Goal: Task Accomplishment & Management: Use online tool/utility

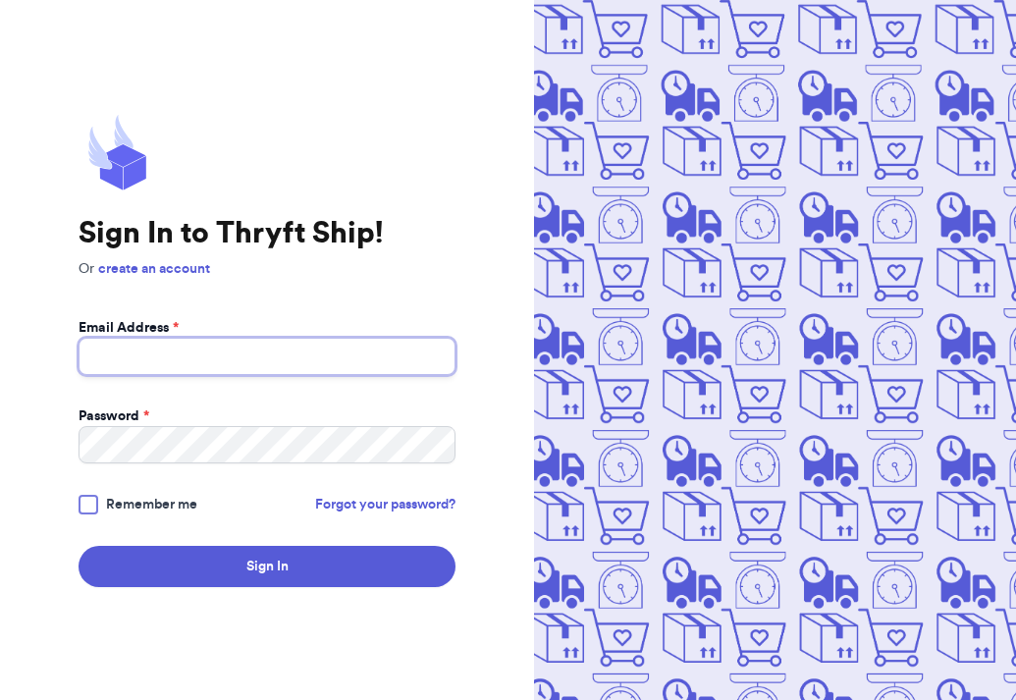
click at [258, 368] on input "Email Address *" at bounding box center [267, 356] width 377 height 37
type input "amaram0202@Gmail.com"
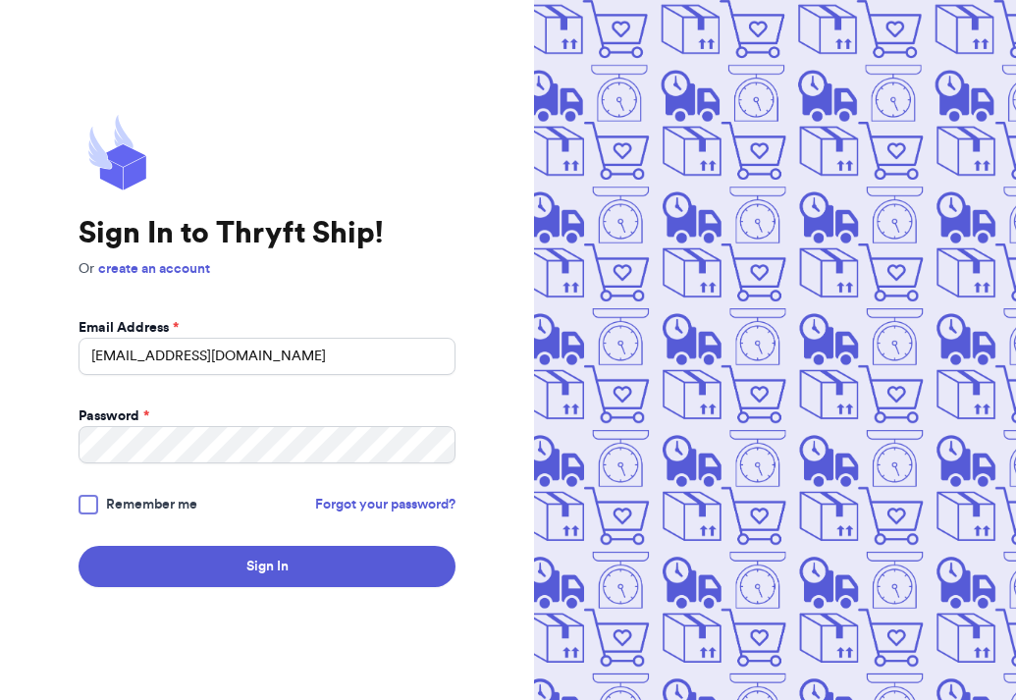
click at [89, 510] on div at bounding box center [89, 505] width 20 height 20
click at [0, 0] on input "Remember me" at bounding box center [0, 0] width 0 height 0
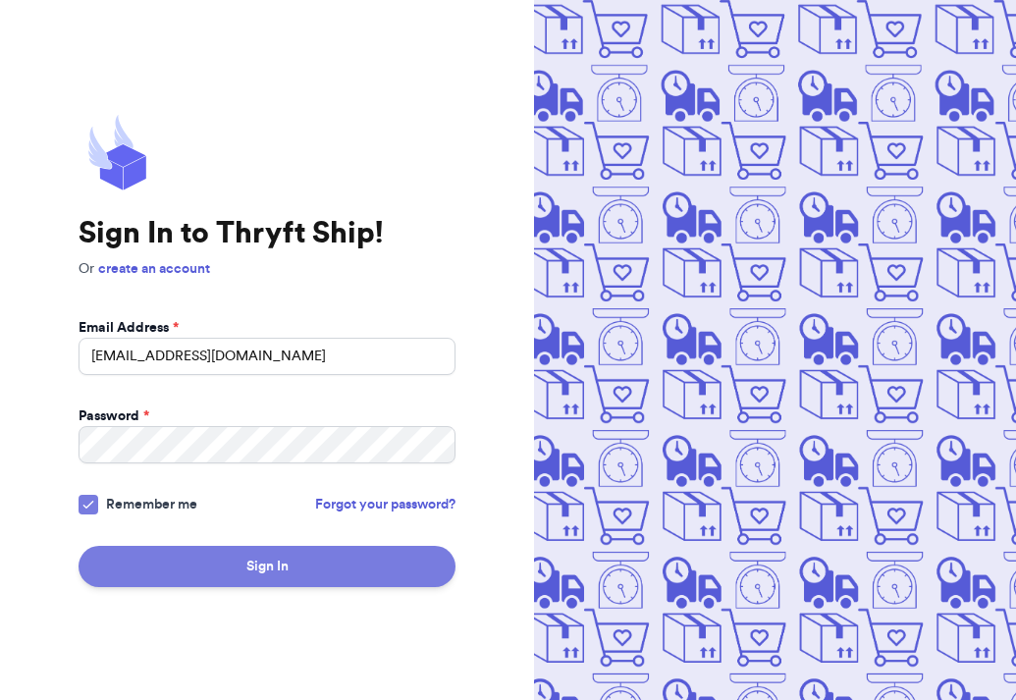
click at [140, 546] on button "Sign In" at bounding box center [267, 566] width 377 height 41
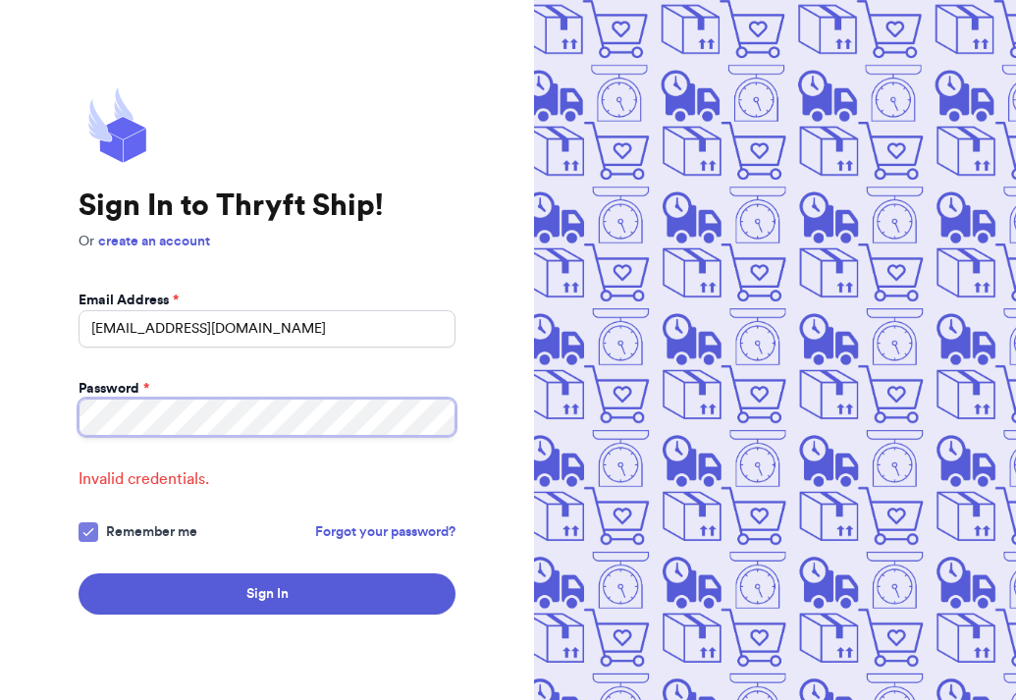
click at [0, 398] on div "Sign In to Thryft Ship! Or create an account Email Address * amaram0202@Gmail.c…" at bounding box center [267, 350] width 534 height 700
click at [79, 573] on button "Sign In" at bounding box center [267, 593] width 377 height 41
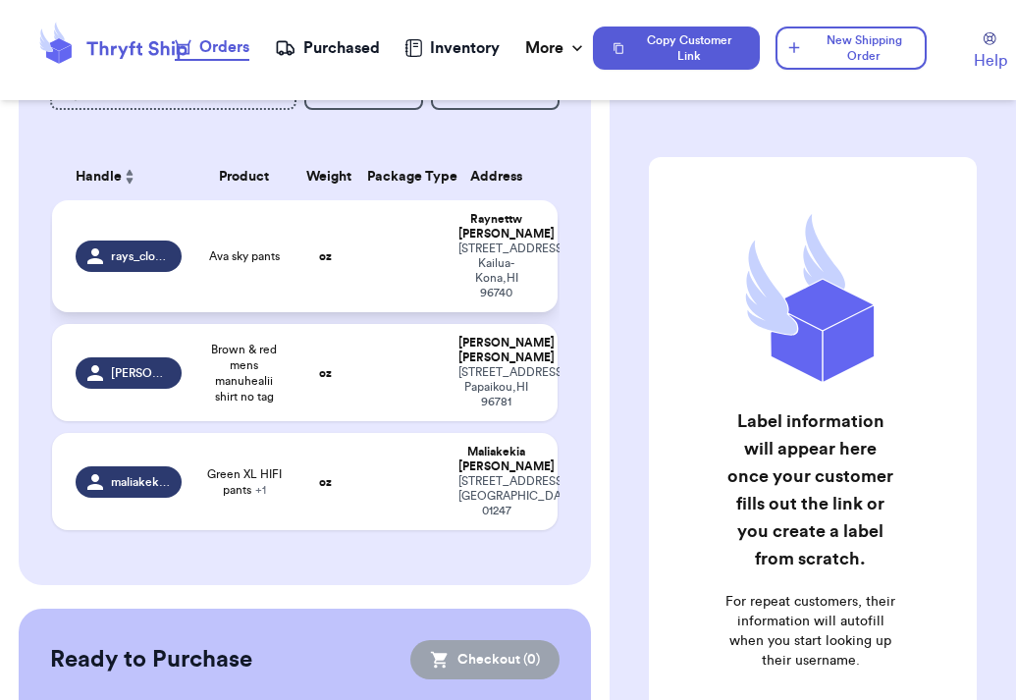
scroll to position [135, 0]
click at [287, 277] on td "Ava sky pants" at bounding box center [243, 255] width 101 height 112
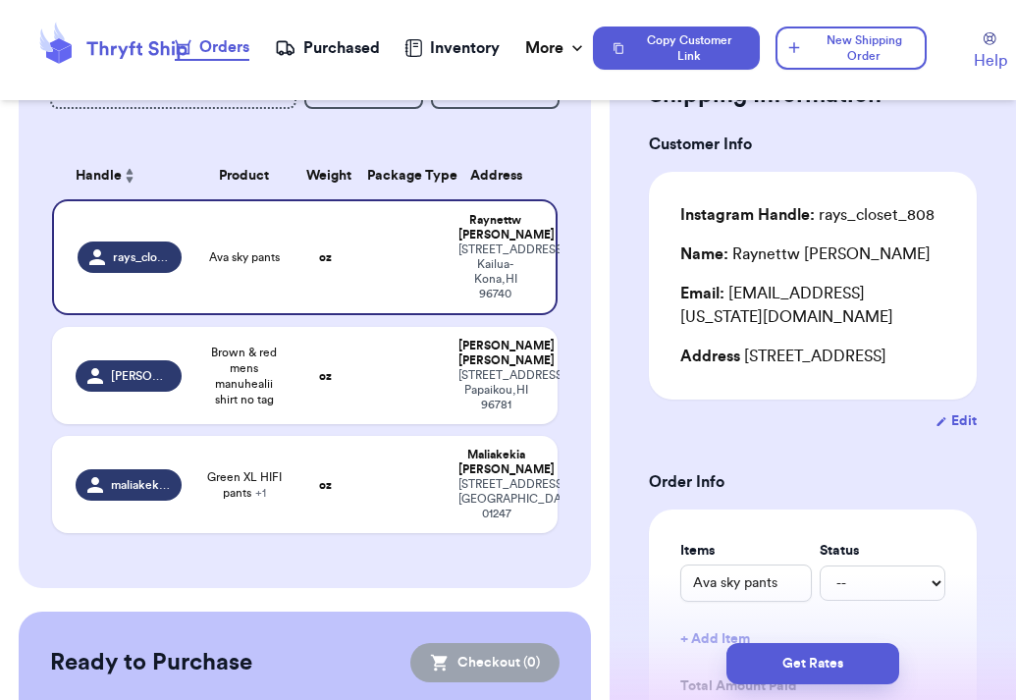
scroll to position [79, 0]
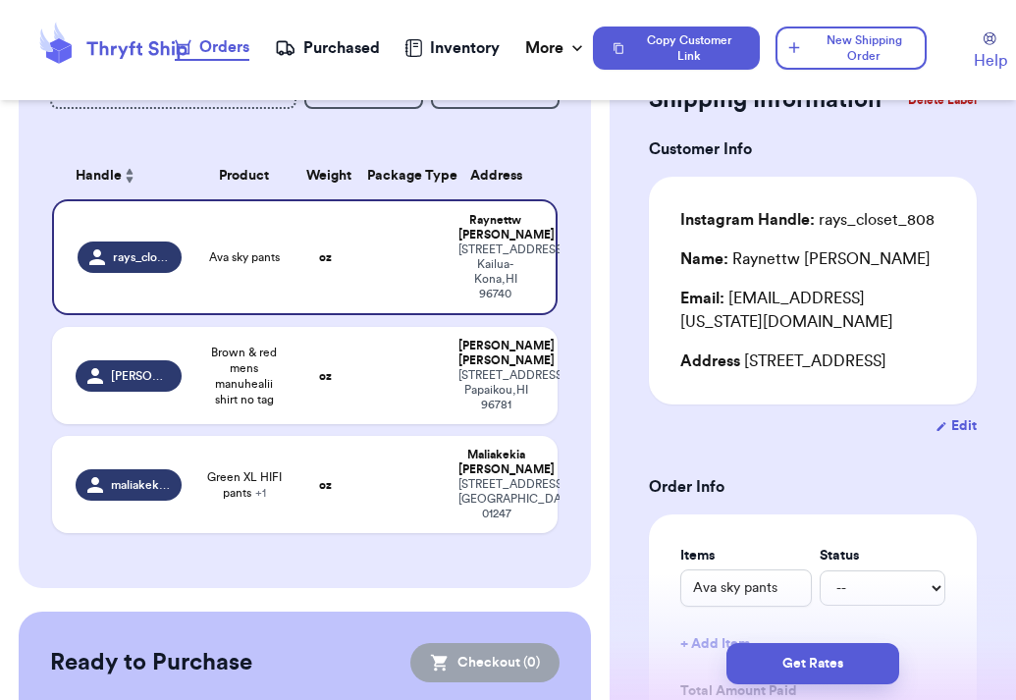
click at [781, 295] on div "Email: debusr001@hawaii.rr.com" at bounding box center [812, 310] width 265 height 47
click at [950, 423] on button "Edit" at bounding box center [956, 426] width 41 height 20
select select "HI"
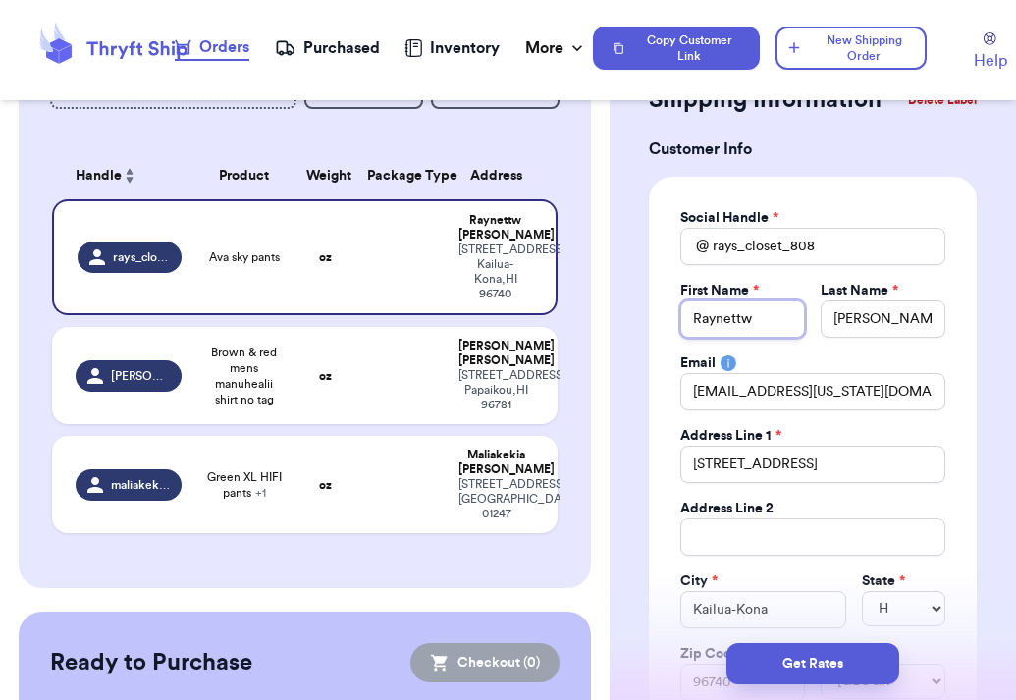
click at [760, 322] on input "Raynettw" at bounding box center [742, 318] width 125 height 37
type input "Raynett"
type input "Raynette"
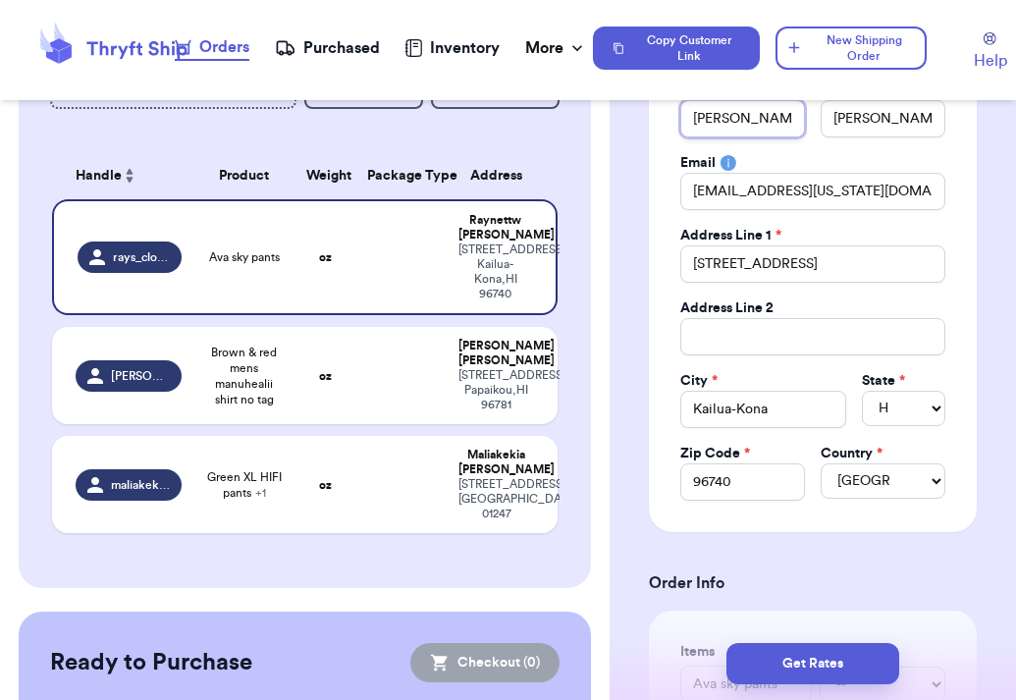
scroll to position [281, 0]
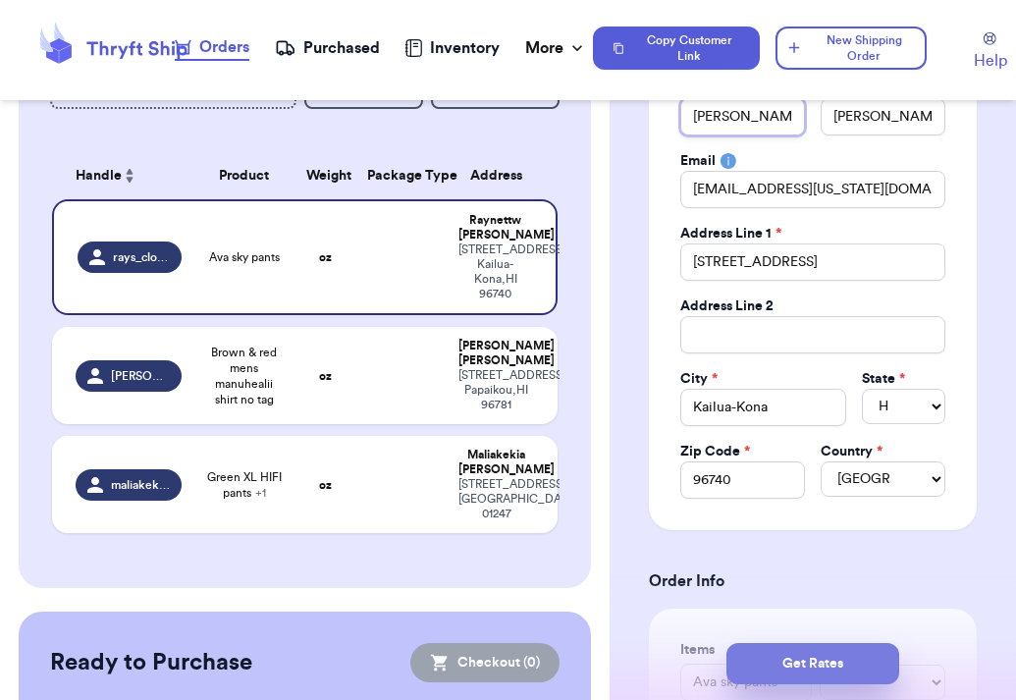
type input "Raynette"
click at [804, 664] on button "Get Rates" at bounding box center [813, 663] width 173 height 41
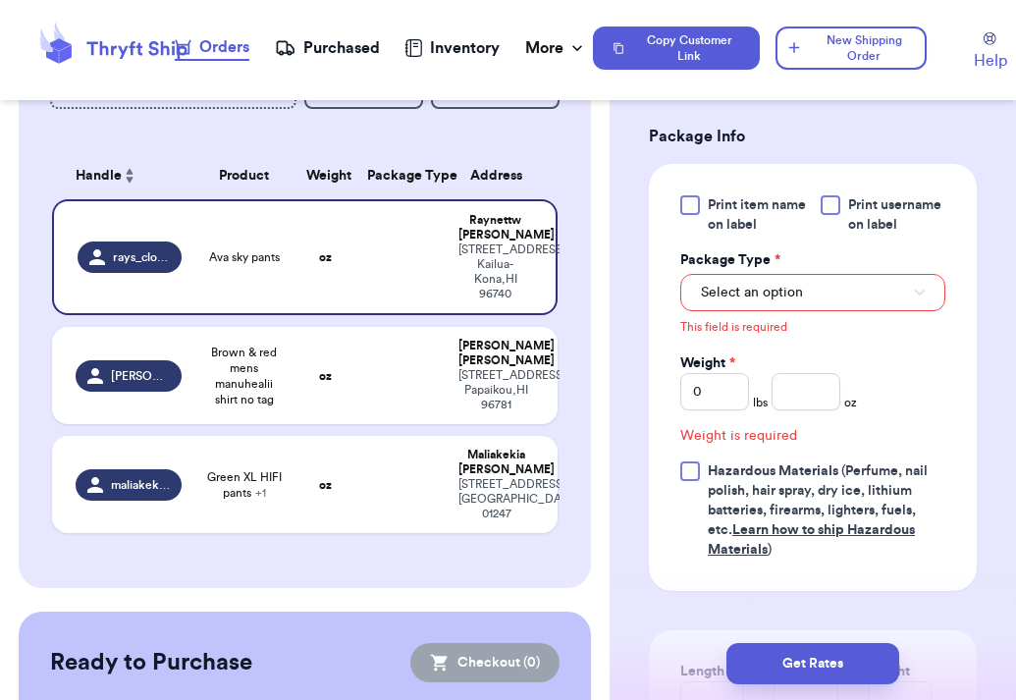
scroll to position [1108, 0]
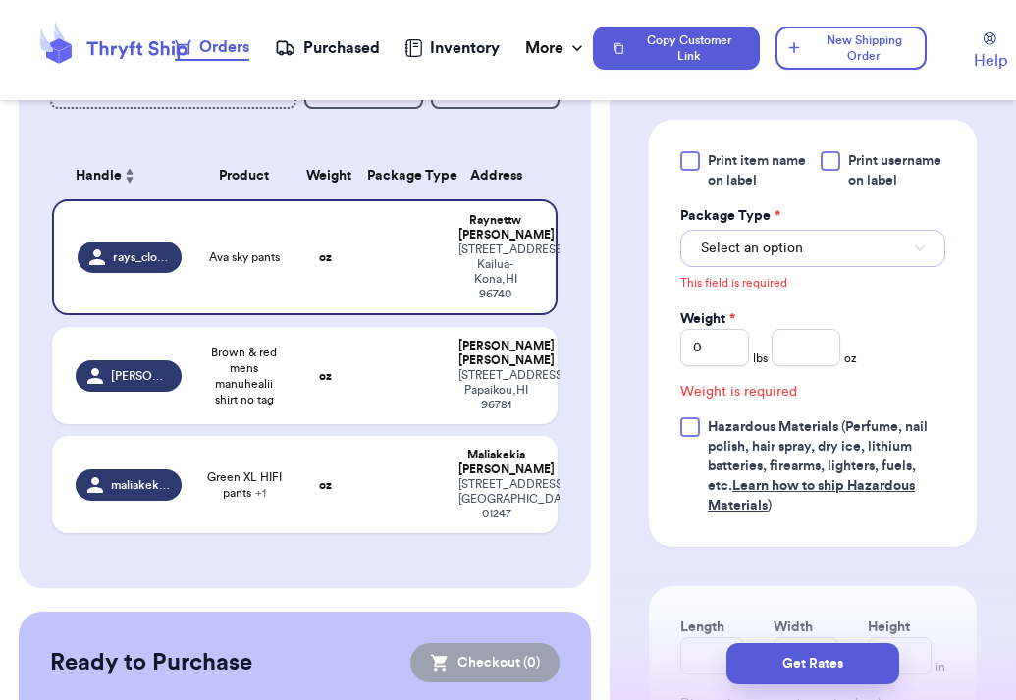
click at [791, 242] on span "Select an option" at bounding box center [752, 249] width 102 height 20
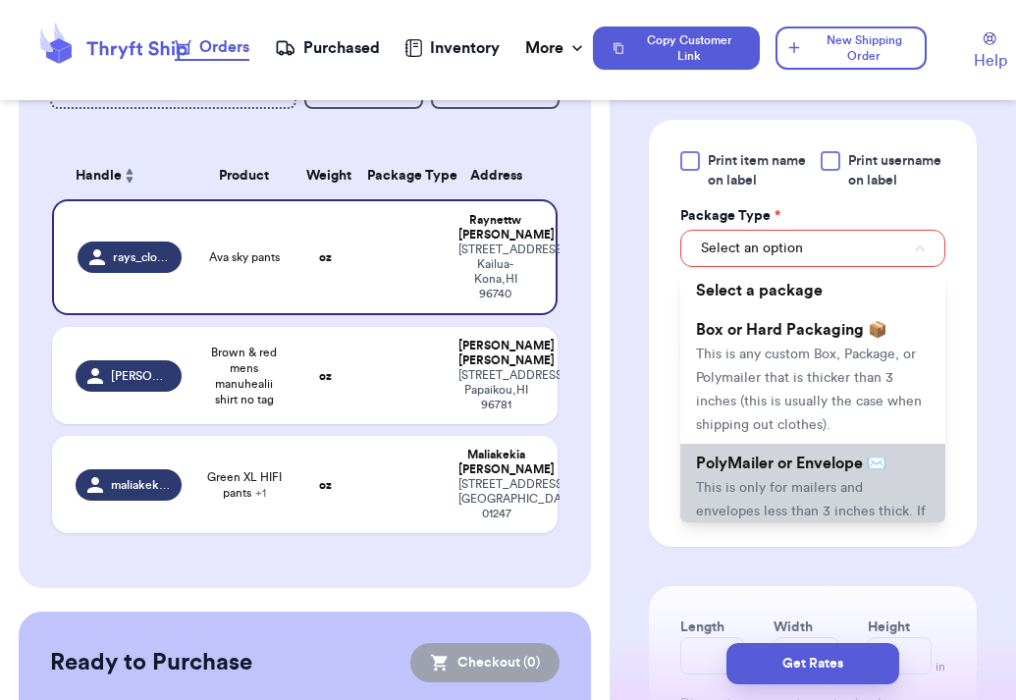
click at [791, 462] on span "PolyMailer or Envelope ✉️" at bounding box center [791, 464] width 190 height 16
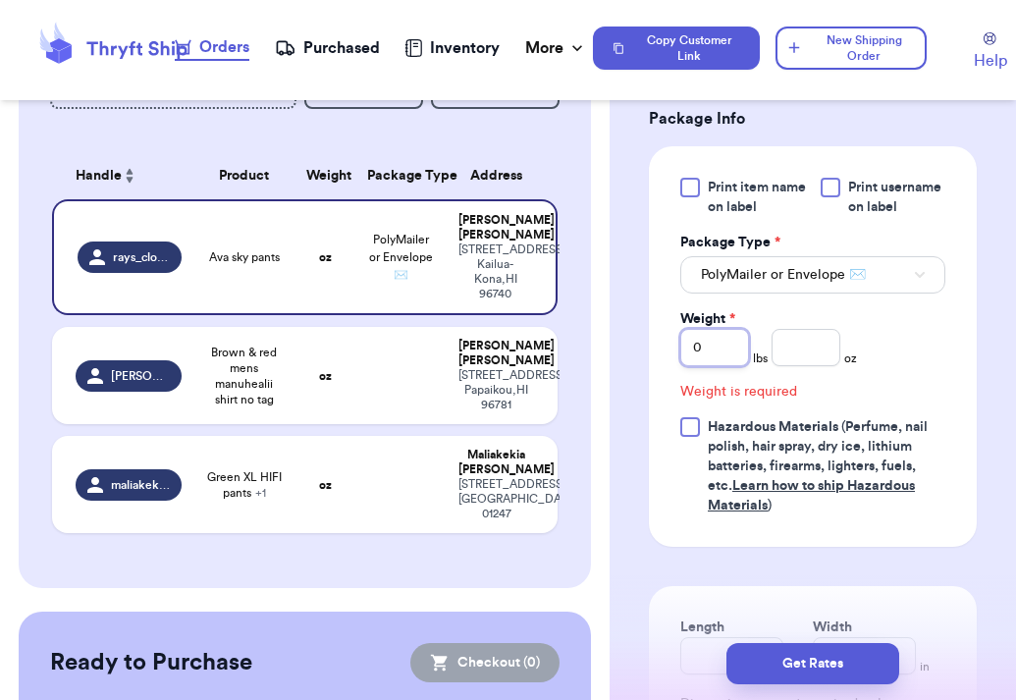
click at [726, 349] on input "0" at bounding box center [714, 347] width 69 height 37
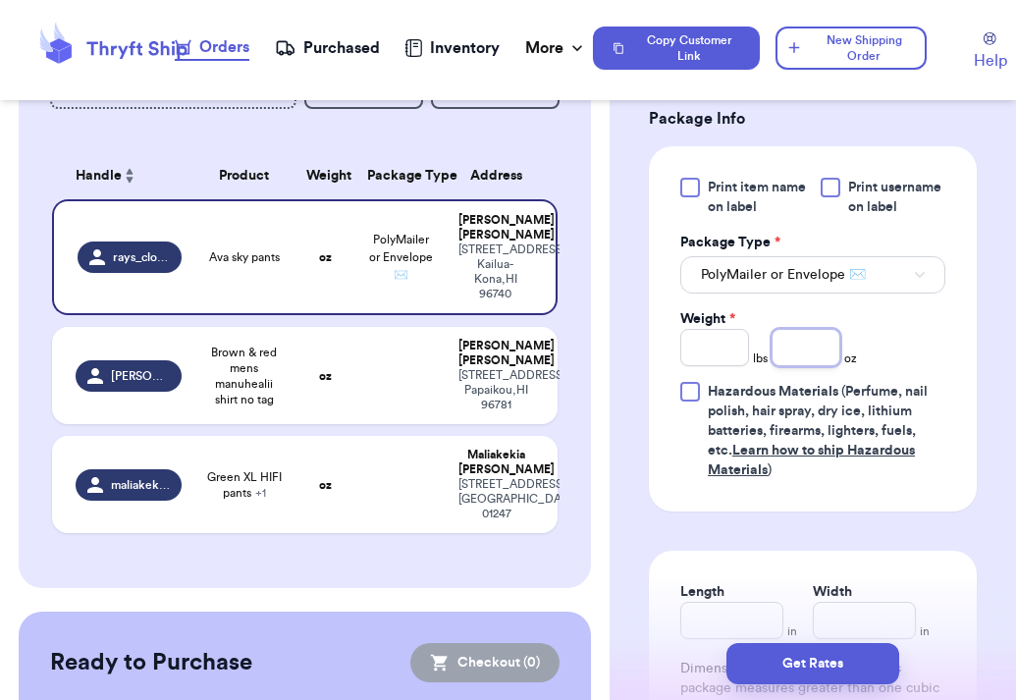
click at [808, 344] on input "number" at bounding box center [806, 347] width 69 height 37
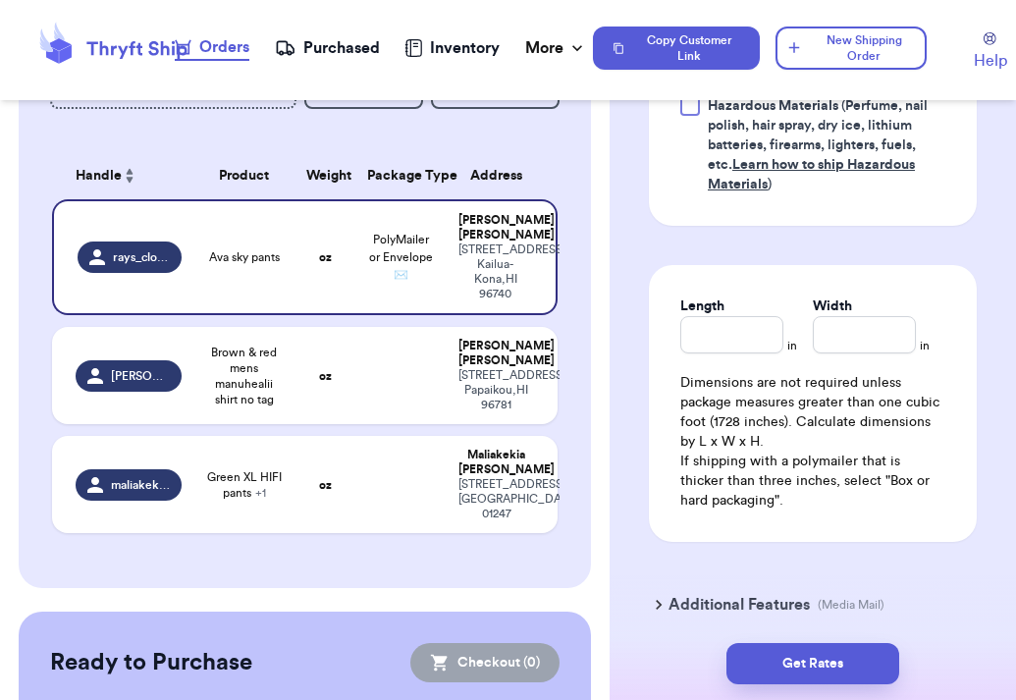
scroll to position [1368, 0]
type input "11"
click at [746, 337] on input "Length" at bounding box center [731, 333] width 103 height 37
type input "0"
type input "10"
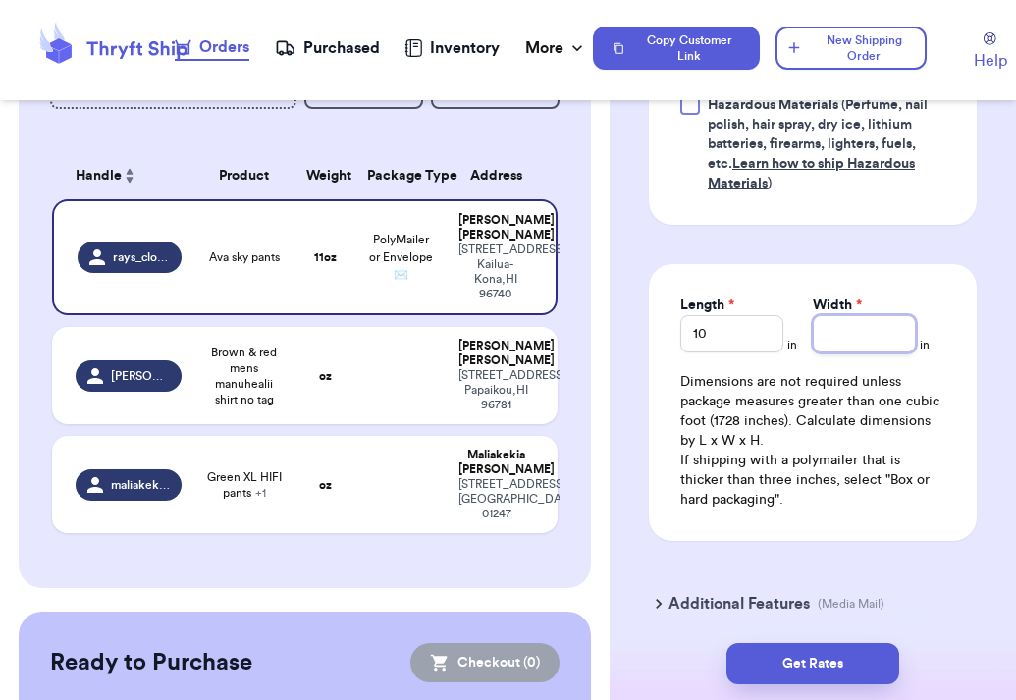
click at [862, 352] on input "Width *" at bounding box center [864, 333] width 103 height 37
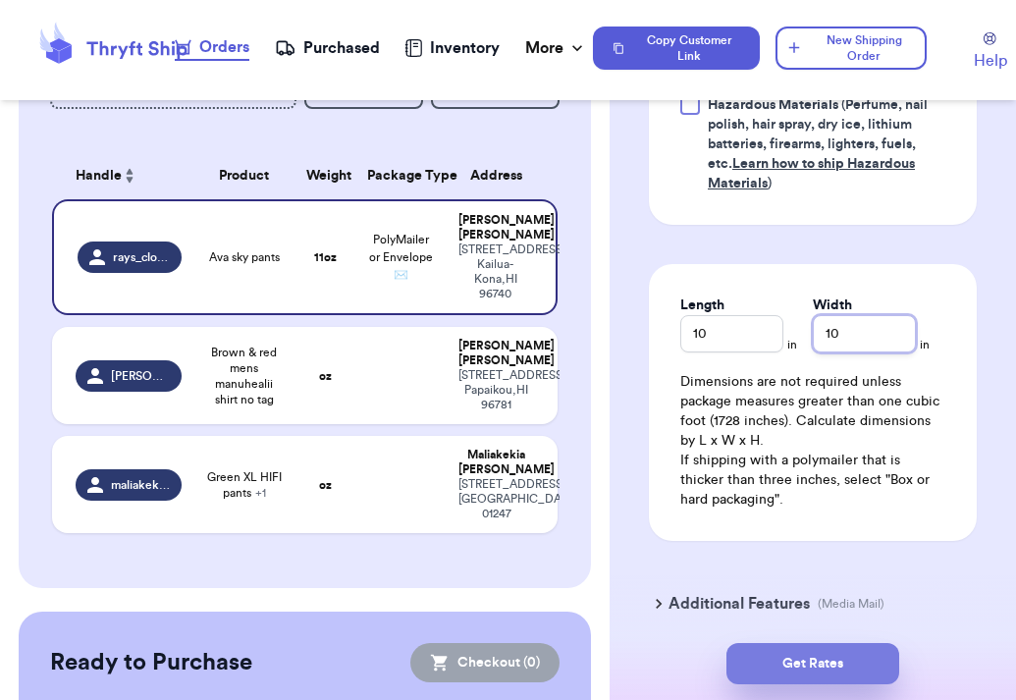
type input "10"
click at [827, 656] on button "Get Rates" at bounding box center [813, 663] width 173 height 41
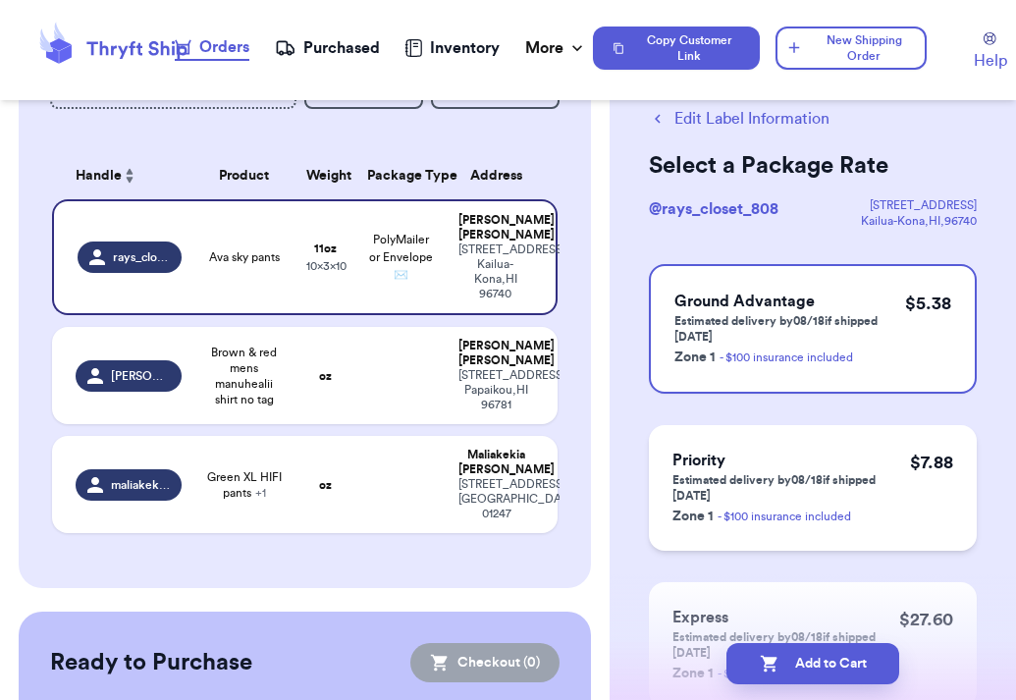
scroll to position [52, 0]
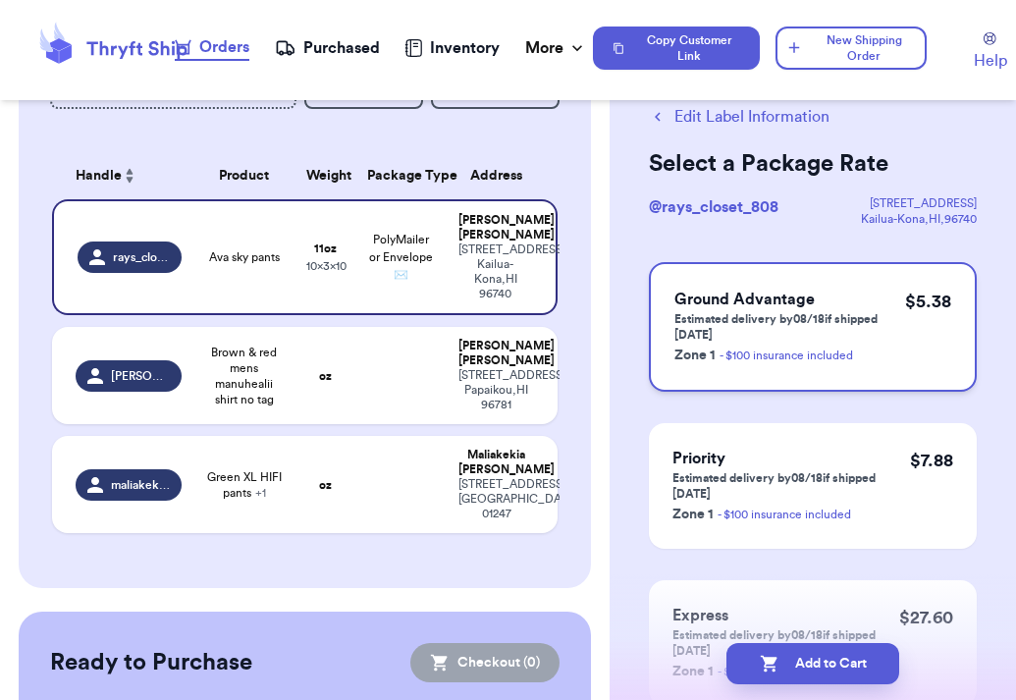
click at [798, 338] on p "Estimated delivery by 08/18 if shipped today" at bounding box center [790, 326] width 231 height 31
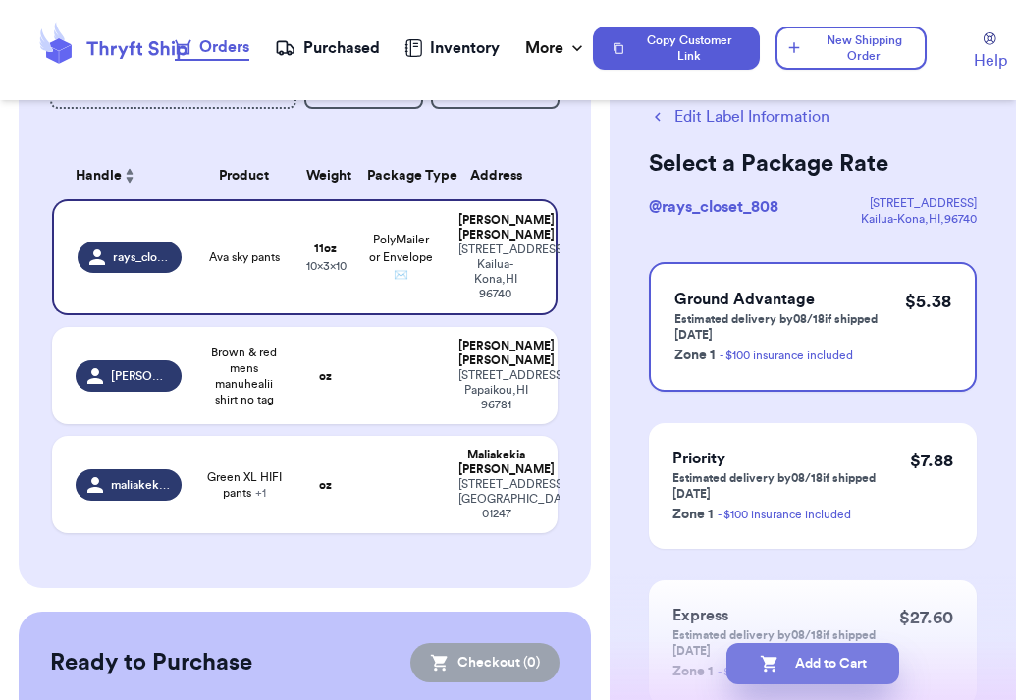
click at [812, 658] on button "Add to Cart" at bounding box center [813, 663] width 173 height 41
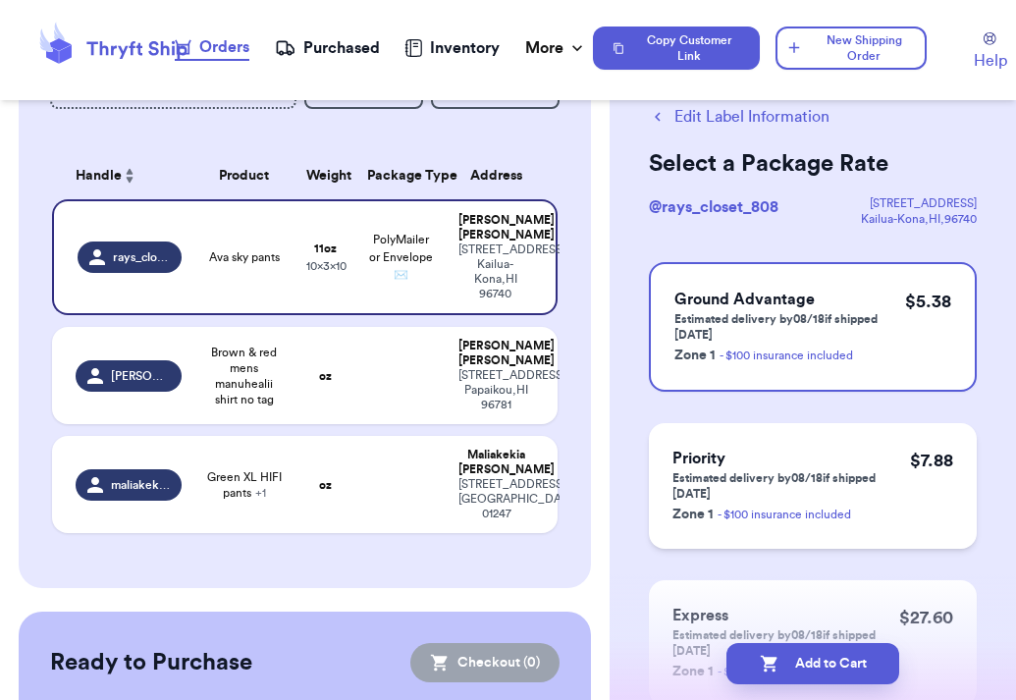
checkbox input "true"
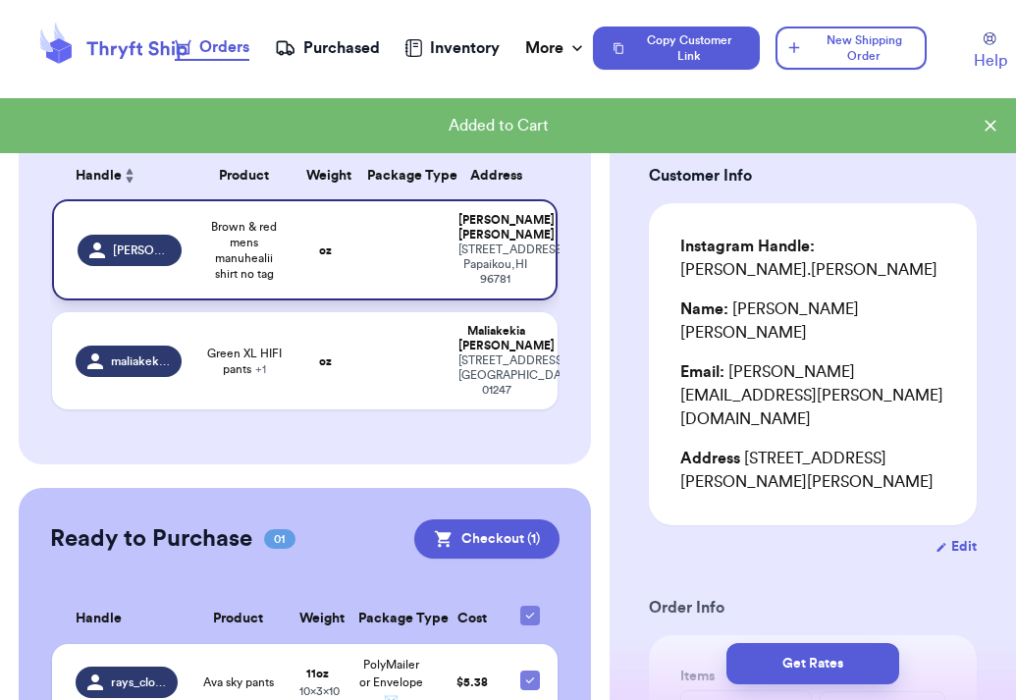
click at [485, 246] on div "27-448 Kaieie Rd Papaikou hi 96781 Papaikou , HI 96781" at bounding box center [496, 265] width 75 height 44
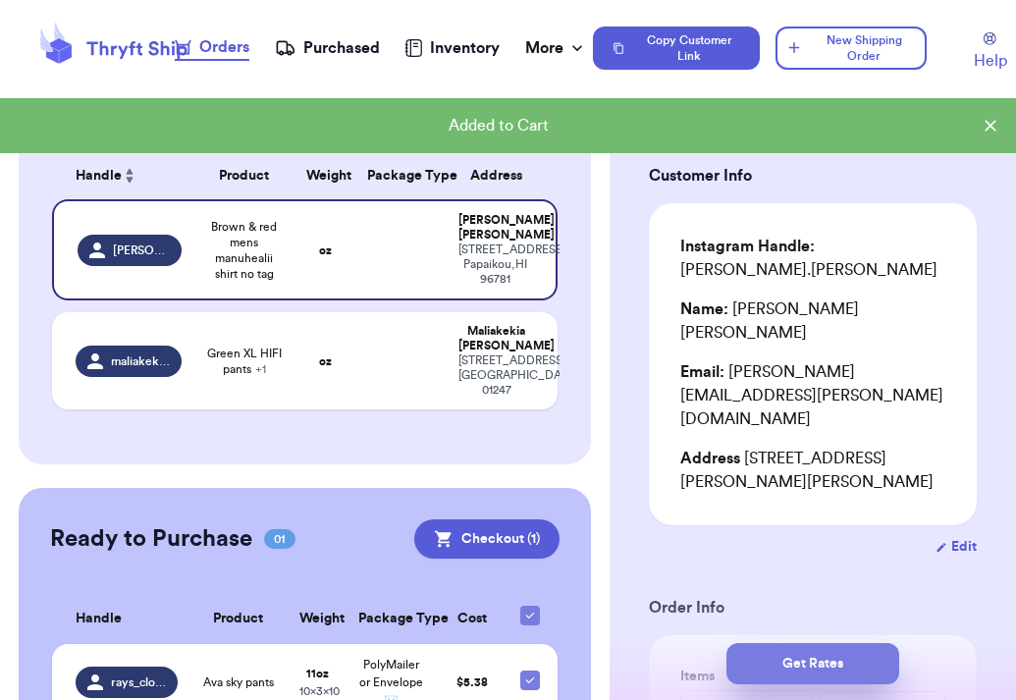
click at [780, 676] on button "Get Rates" at bounding box center [813, 663] width 173 height 41
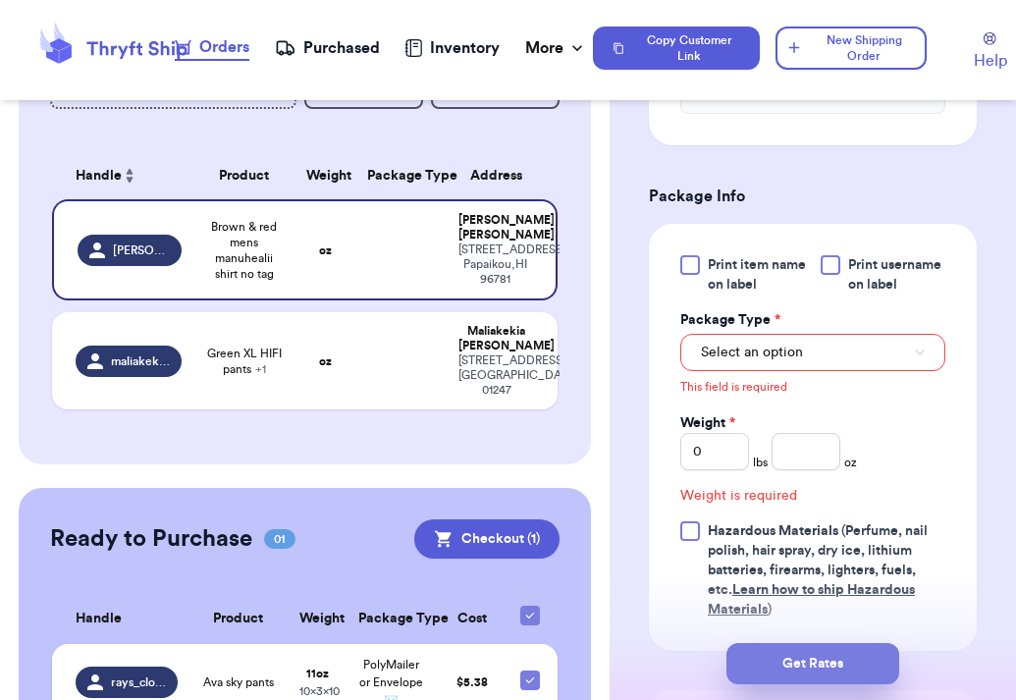
scroll to position [809, 0]
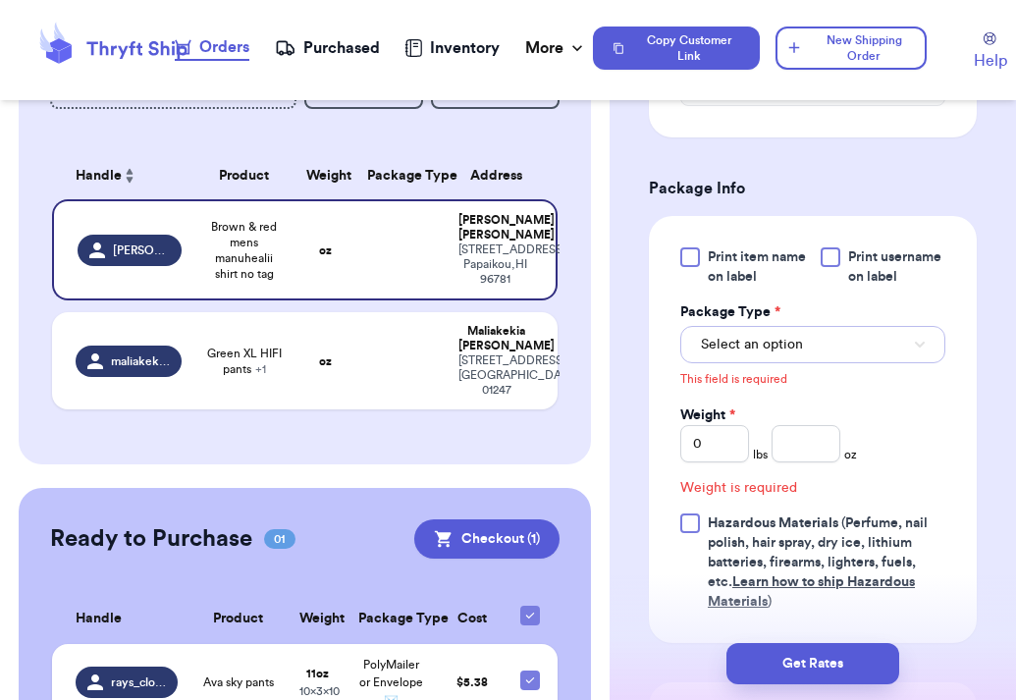
click at [888, 326] on button "Select an option" at bounding box center [812, 344] width 265 height 37
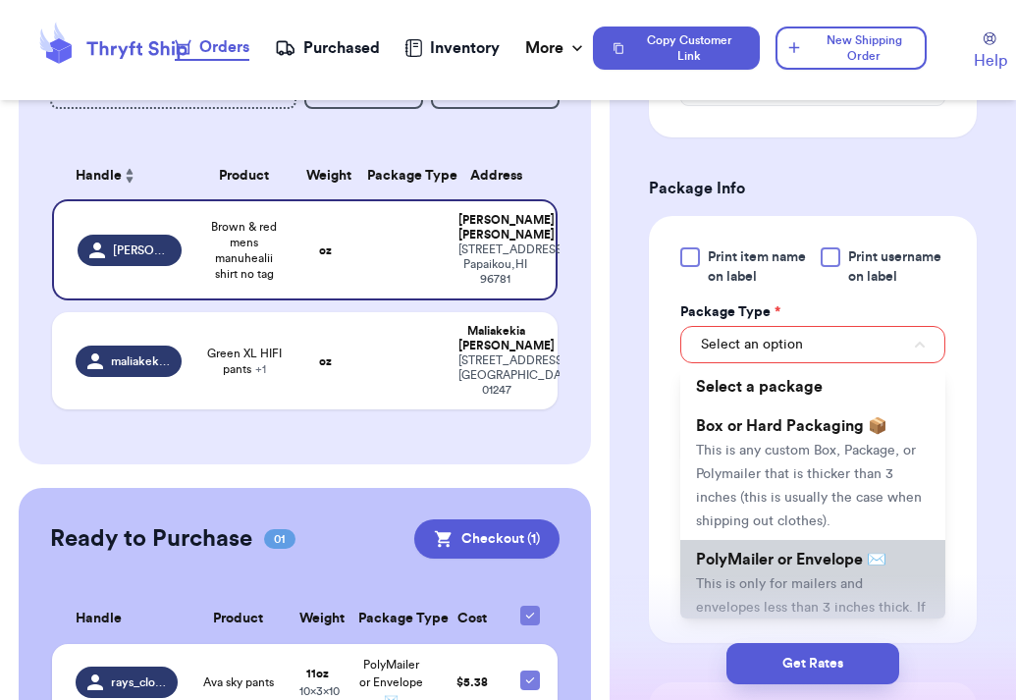
click at [787, 552] on span "PolyMailer or Envelope ✉️" at bounding box center [791, 560] width 190 height 16
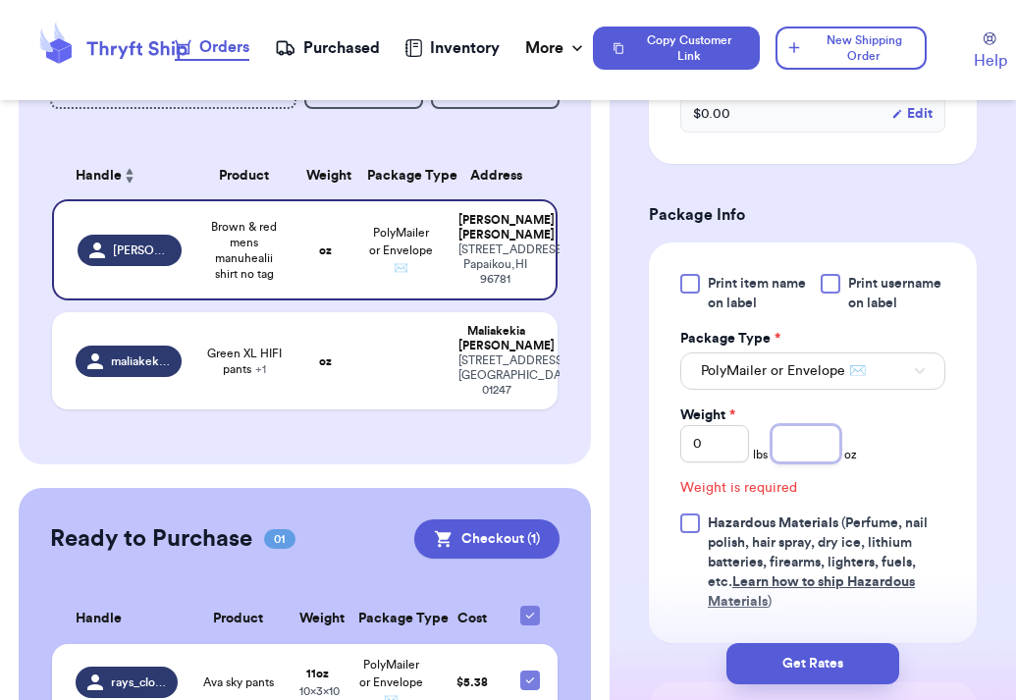
click at [809, 425] on input "number" at bounding box center [806, 443] width 69 height 37
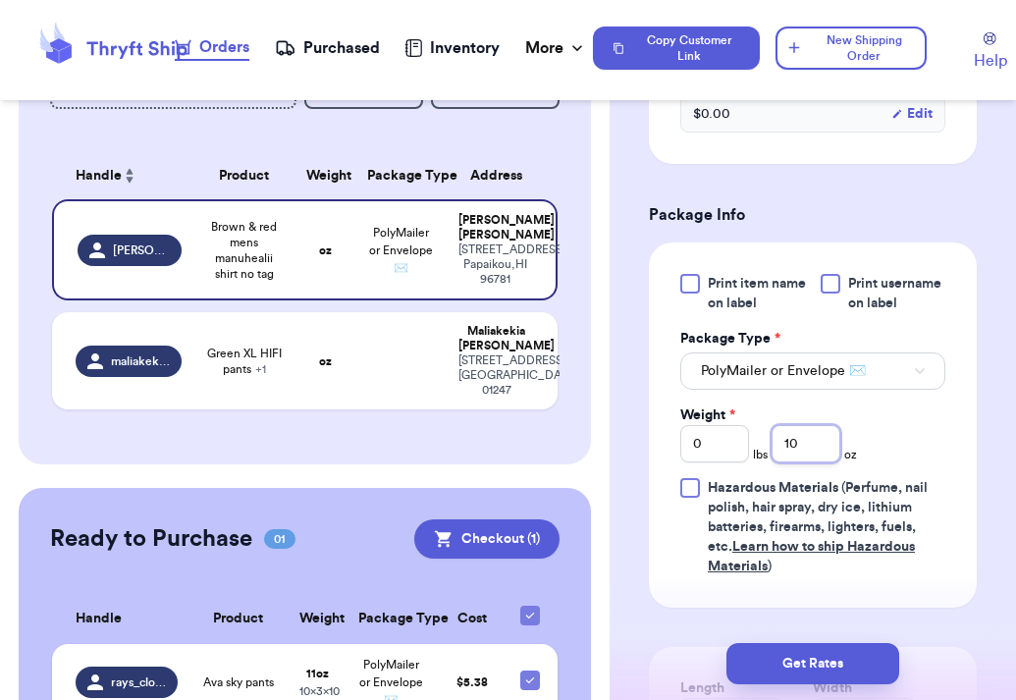
type input "10"
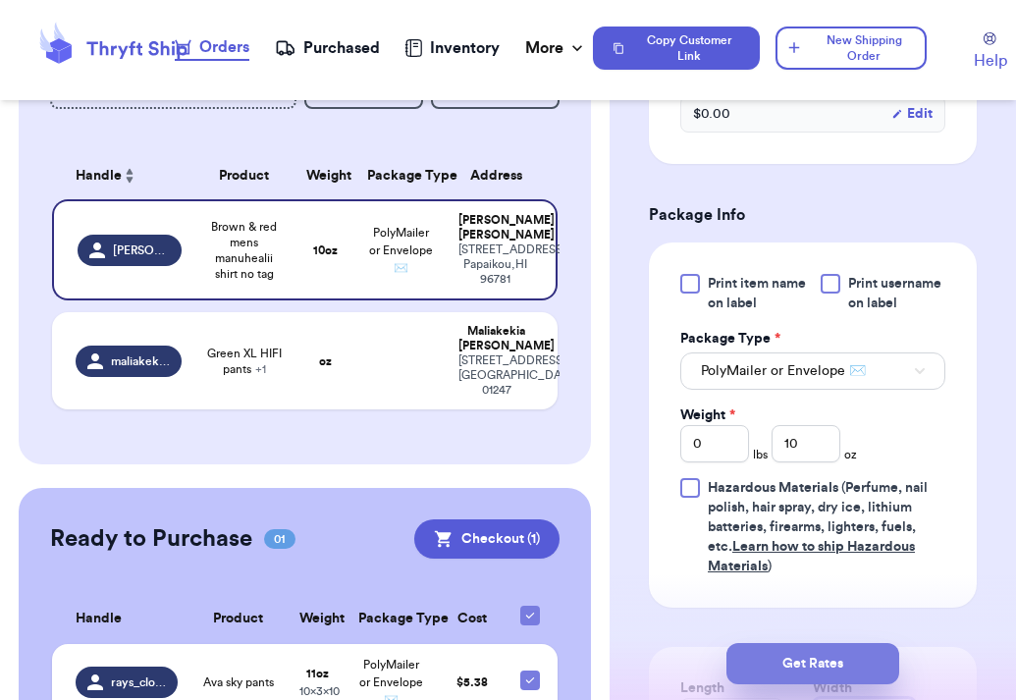
type input "10"
click at [812, 666] on button "Get Rates" at bounding box center [813, 663] width 173 height 41
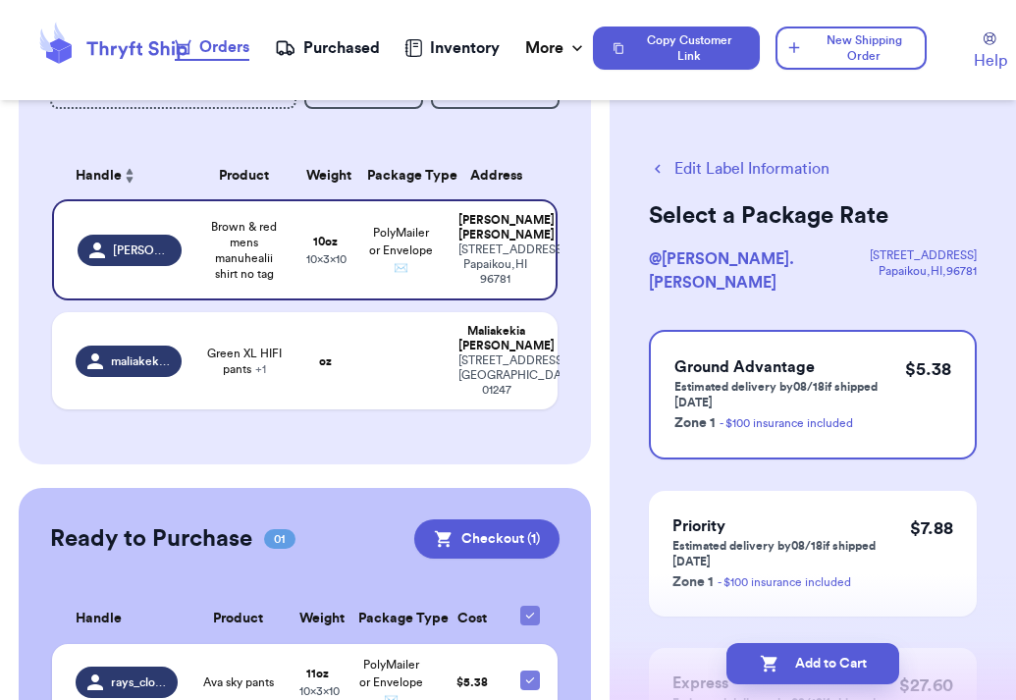
scroll to position [23, 0]
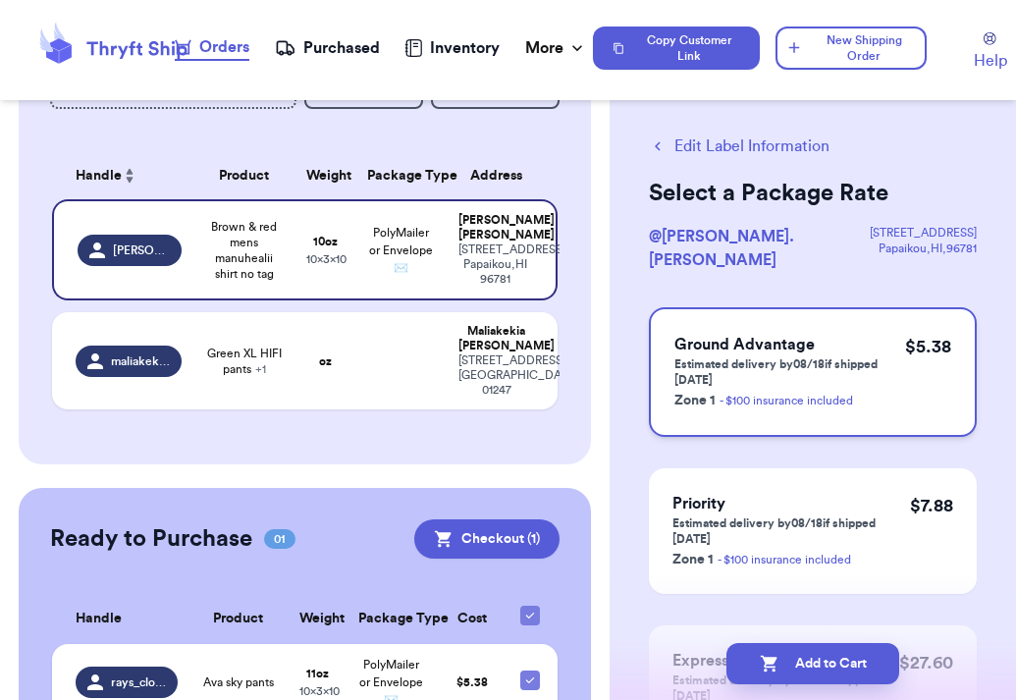
click at [841, 361] on p "Estimated delivery by 08/18 if shipped today" at bounding box center [790, 371] width 231 height 31
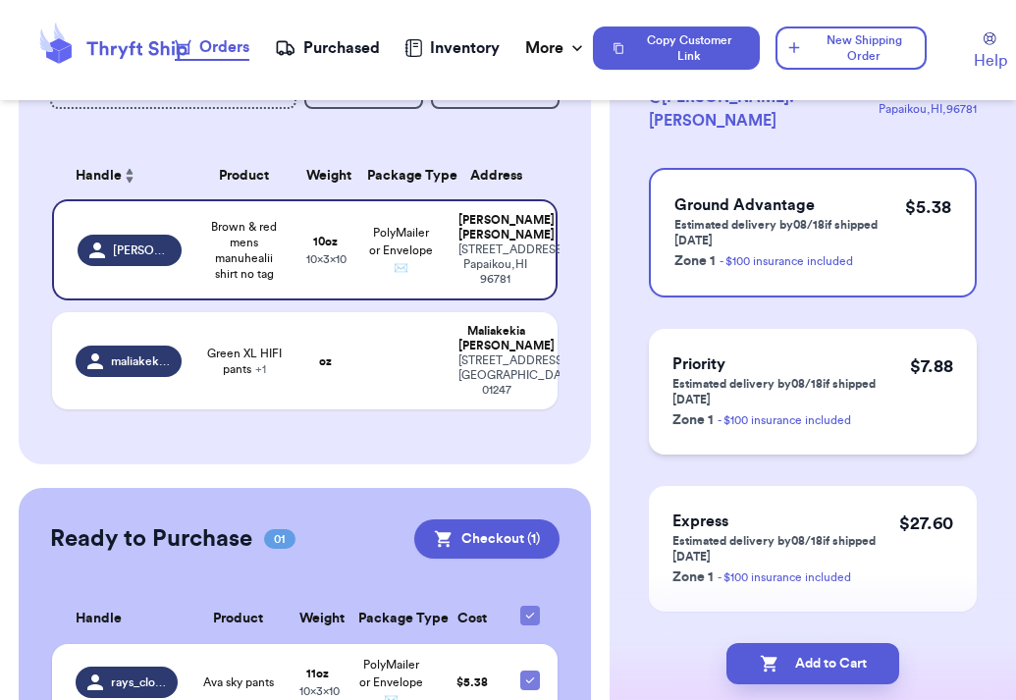
scroll to position [195, 0]
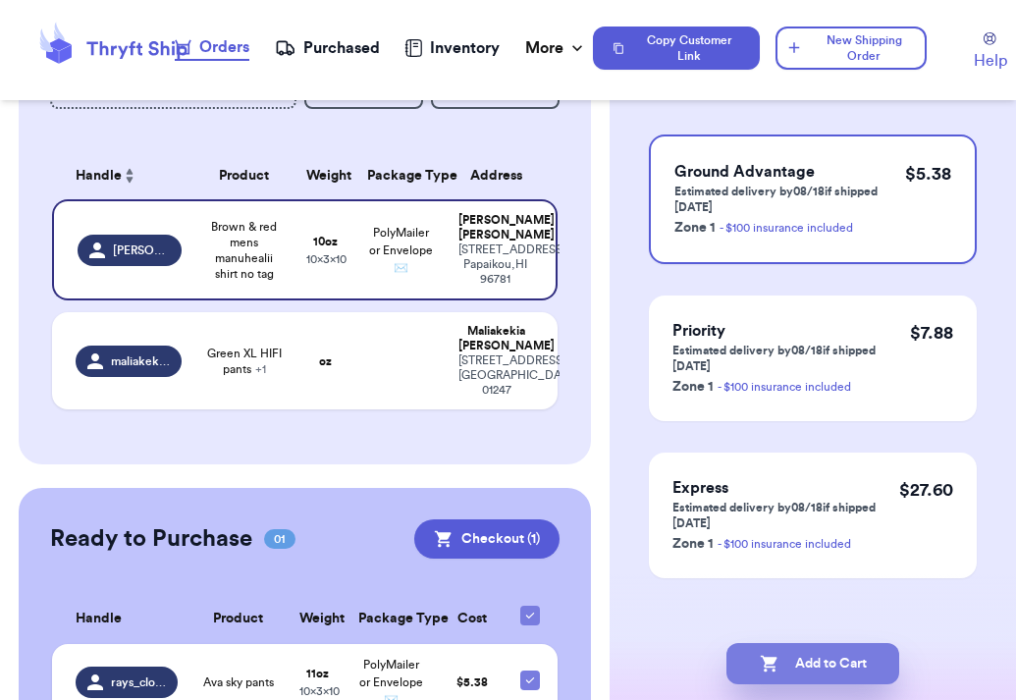
click at [813, 655] on button "Add to Cart" at bounding box center [813, 663] width 173 height 41
checkbox input "true"
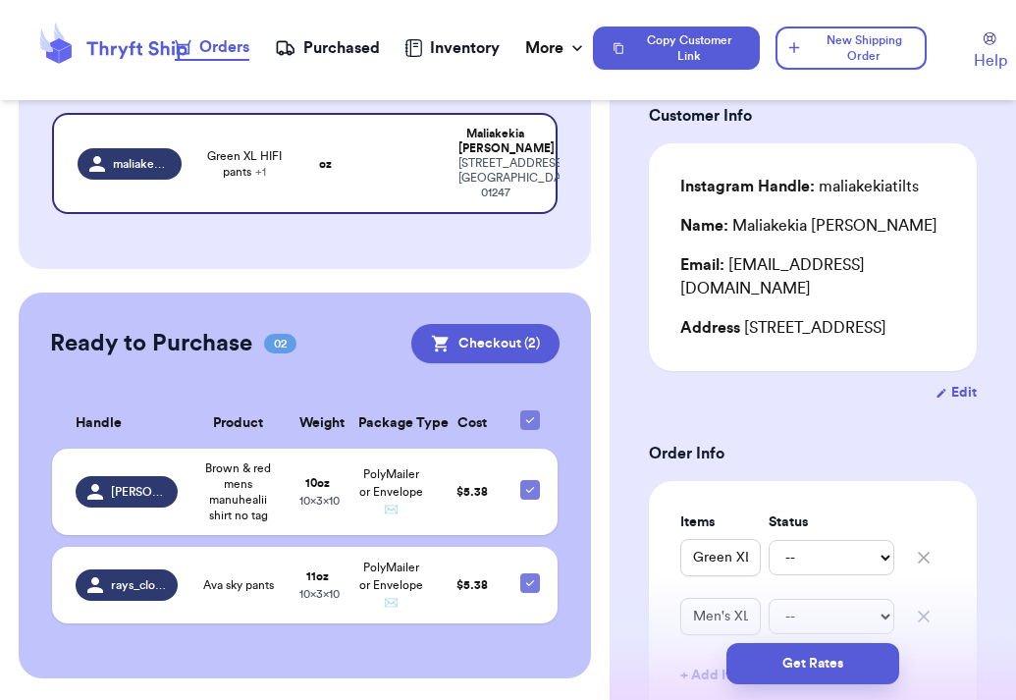
scroll to position [0, 0]
